Goal: Task Accomplishment & Management: Use online tool/utility

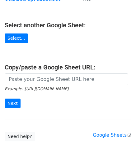
scroll to position [62, 0]
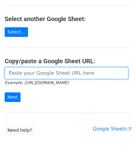
drag, startPoint x: 25, startPoint y: 72, endPoint x: 29, endPoint y: 72, distance: 3.7
click at [25, 72] on input "url" at bounding box center [66, 73] width 123 height 12
paste input "https://docs.google.com/spreadsheets/d/1JN6AqD33CSws6_hpbAkfuuJpcWRUrNoKWKOVeW2…"
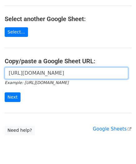
scroll to position [0, 143]
type input "https://docs.google.com/spreadsheets/d/1JN6AqD33CSws6_hpbAkfuuJpcWRUrNoKWKOVeW2…"
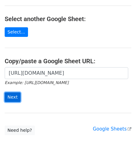
click at [13, 96] on input "Next" at bounding box center [13, 97] width 16 height 10
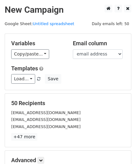
scroll to position [76, 0]
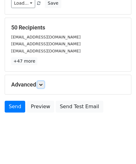
drag, startPoint x: 42, startPoint y: 84, endPoint x: 45, endPoint y: 87, distance: 3.8
click at [42, 84] on icon at bounding box center [41, 85] width 4 height 4
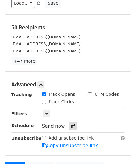
click at [72, 127] on div at bounding box center [73, 126] width 8 height 8
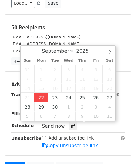
type input "[DATE] 12:00"
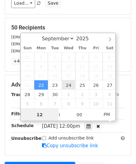
paste input "Hour"
type input "2"
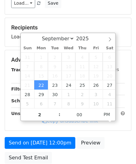
type input "[DATE] 14:00"
